Goal: Find specific page/section: Find specific page/section

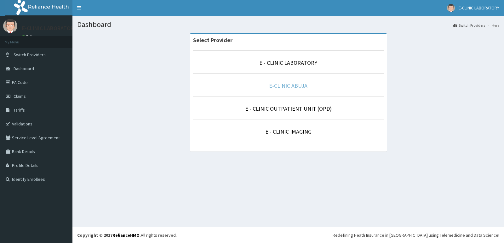
click at [276, 87] on link "E-CLINIC ABUJA" at bounding box center [288, 85] width 38 height 7
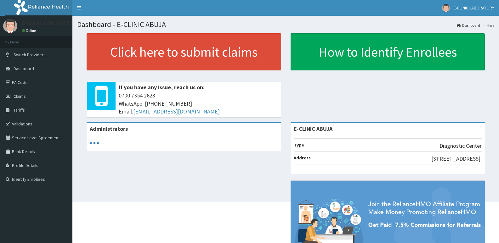
click at [16, 82] on link "PA Code" at bounding box center [36, 83] width 72 height 14
